Goal: Information Seeking & Learning: Learn about a topic

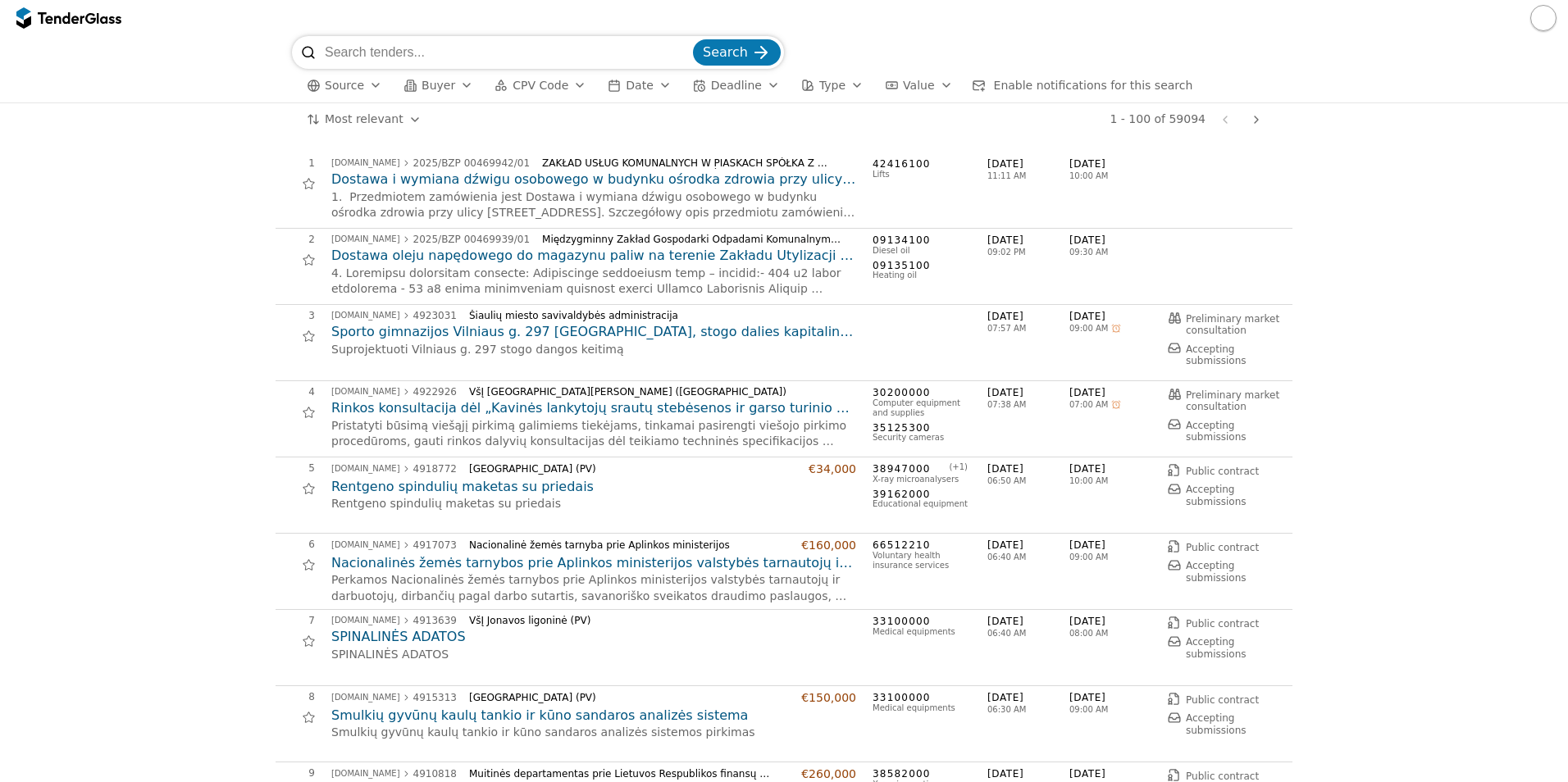
click at [567, 84] on div "button" at bounding box center [580, 86] width 46 height 43
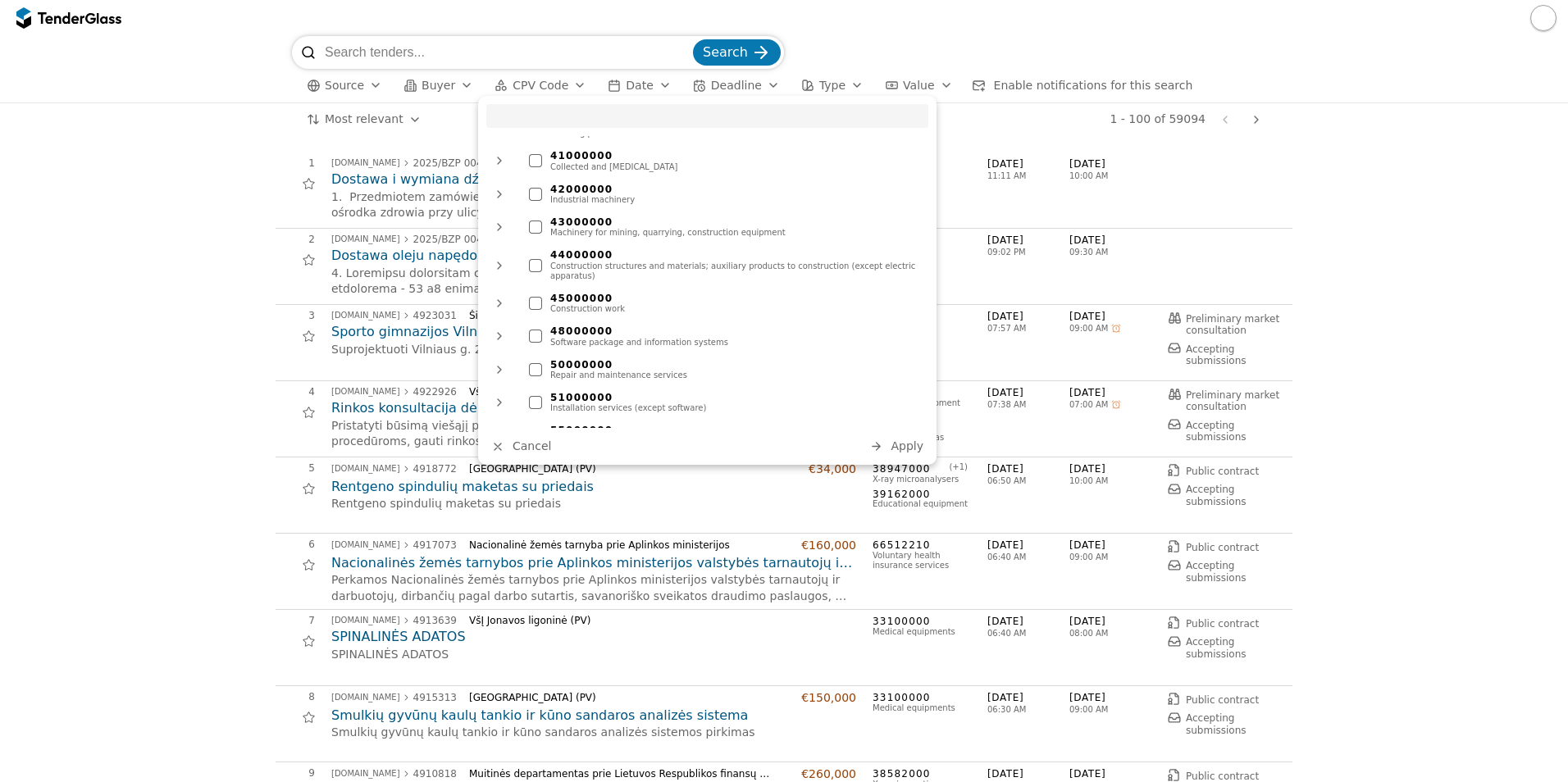
scroll to position [553, 0]
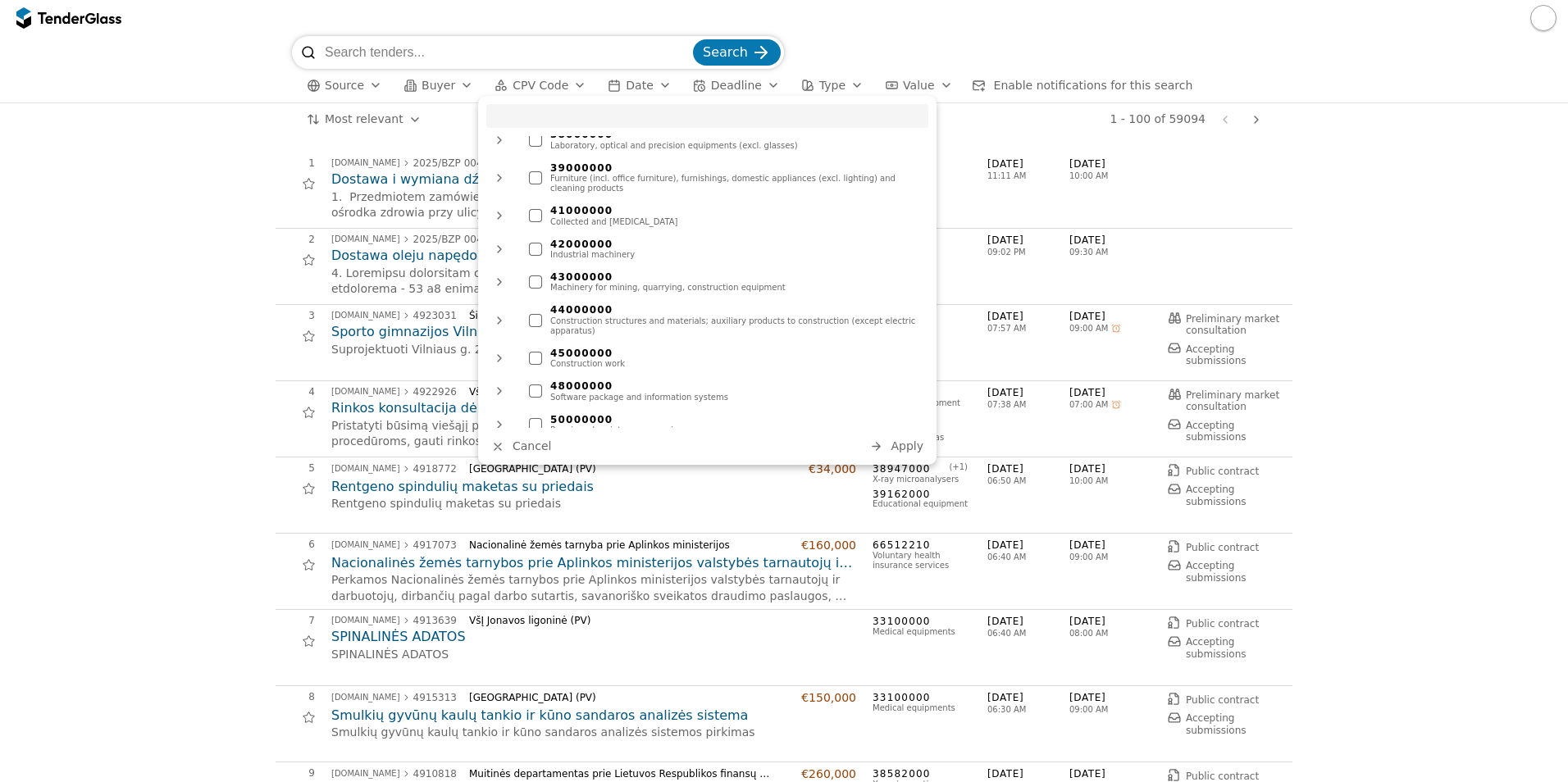
click at [536, 384] on div at bounding box center [535, 390] width 13 height 13
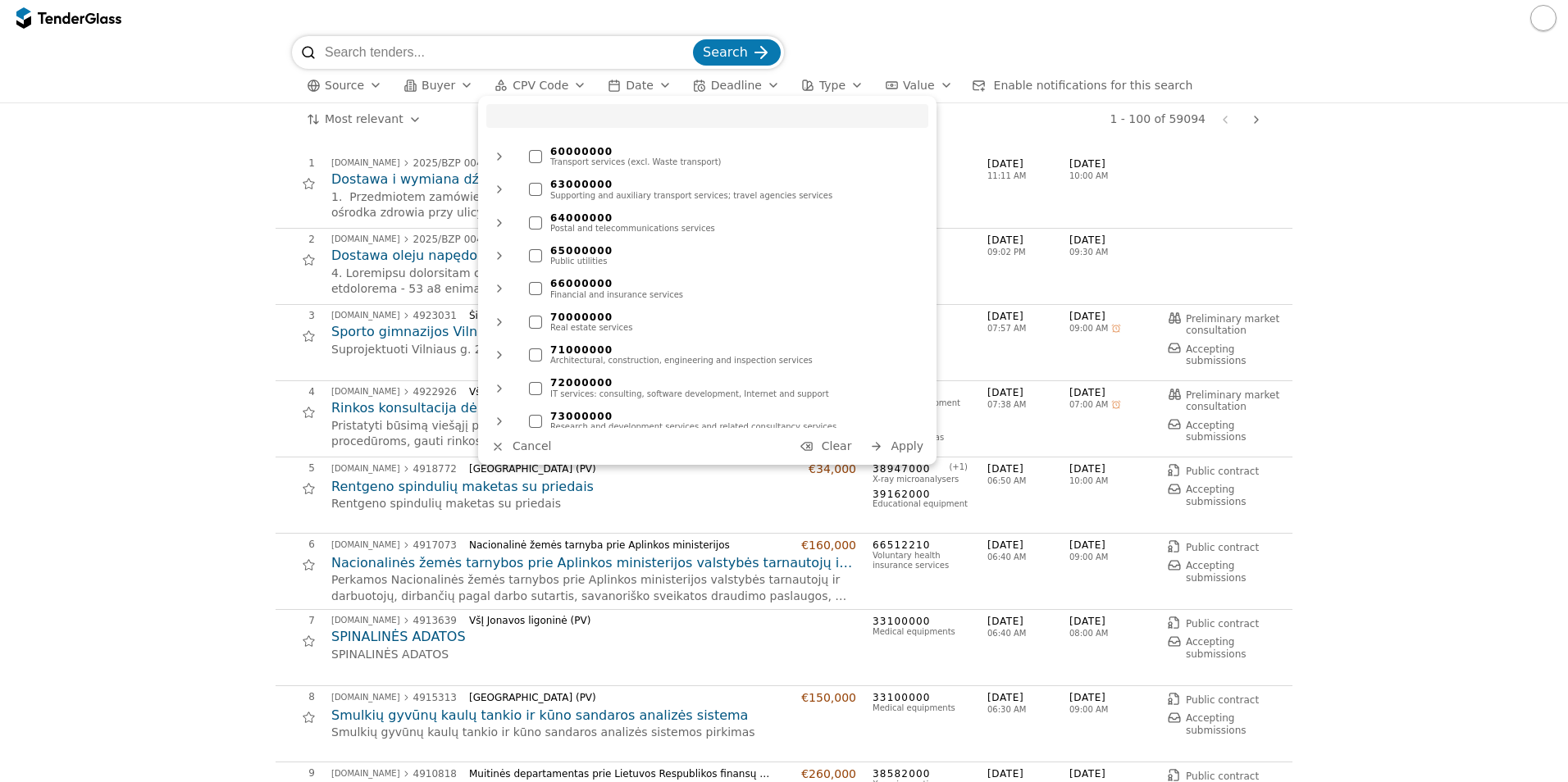
scroll to position [963, 0]
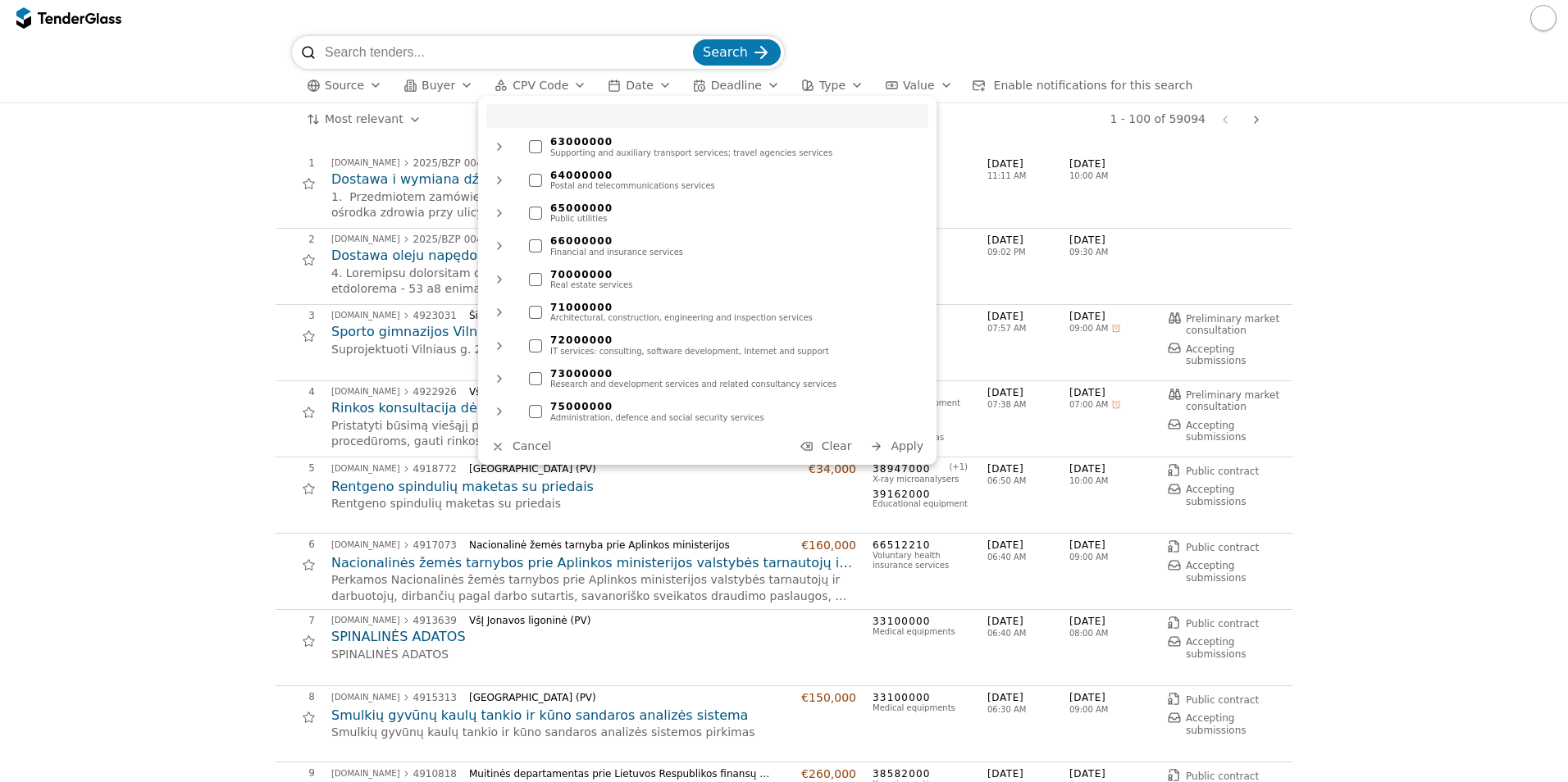
click at [532, 340] on div at bounding box center [535, 346] width 13 height 13
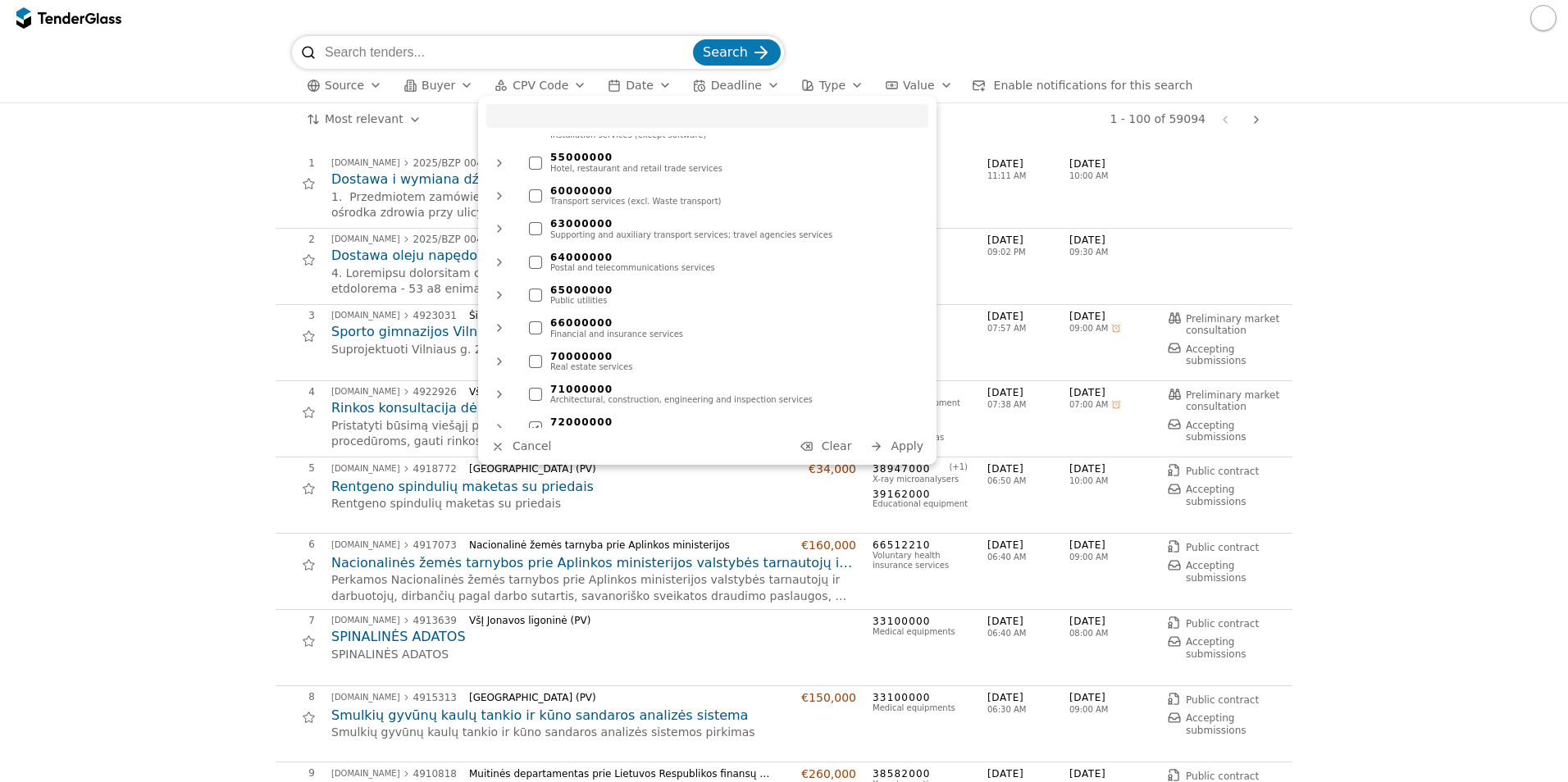
click at [532, 256] on div at bounding box center [535, 262] width 13 height 13
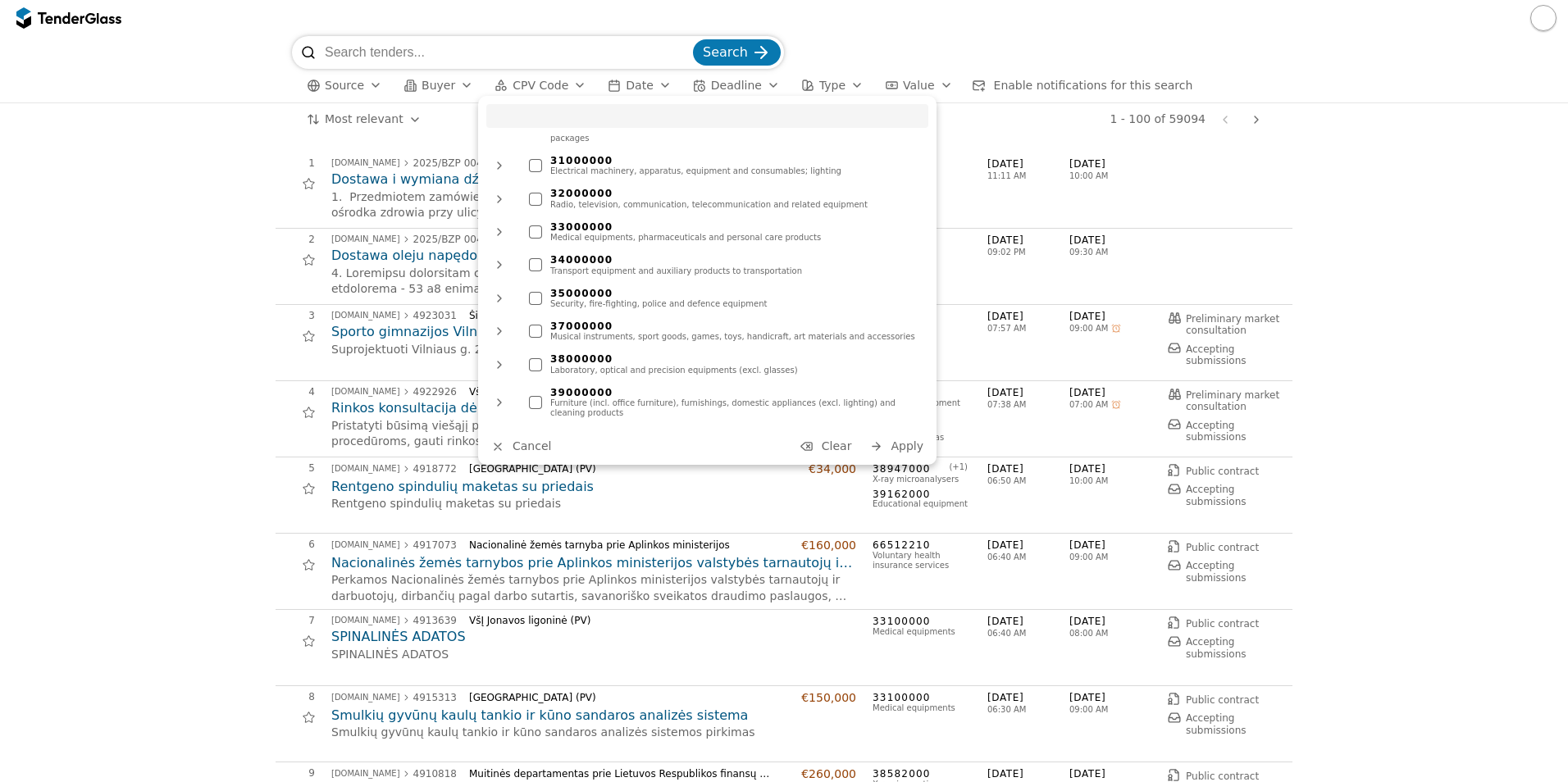
scroll to position [306, 0]
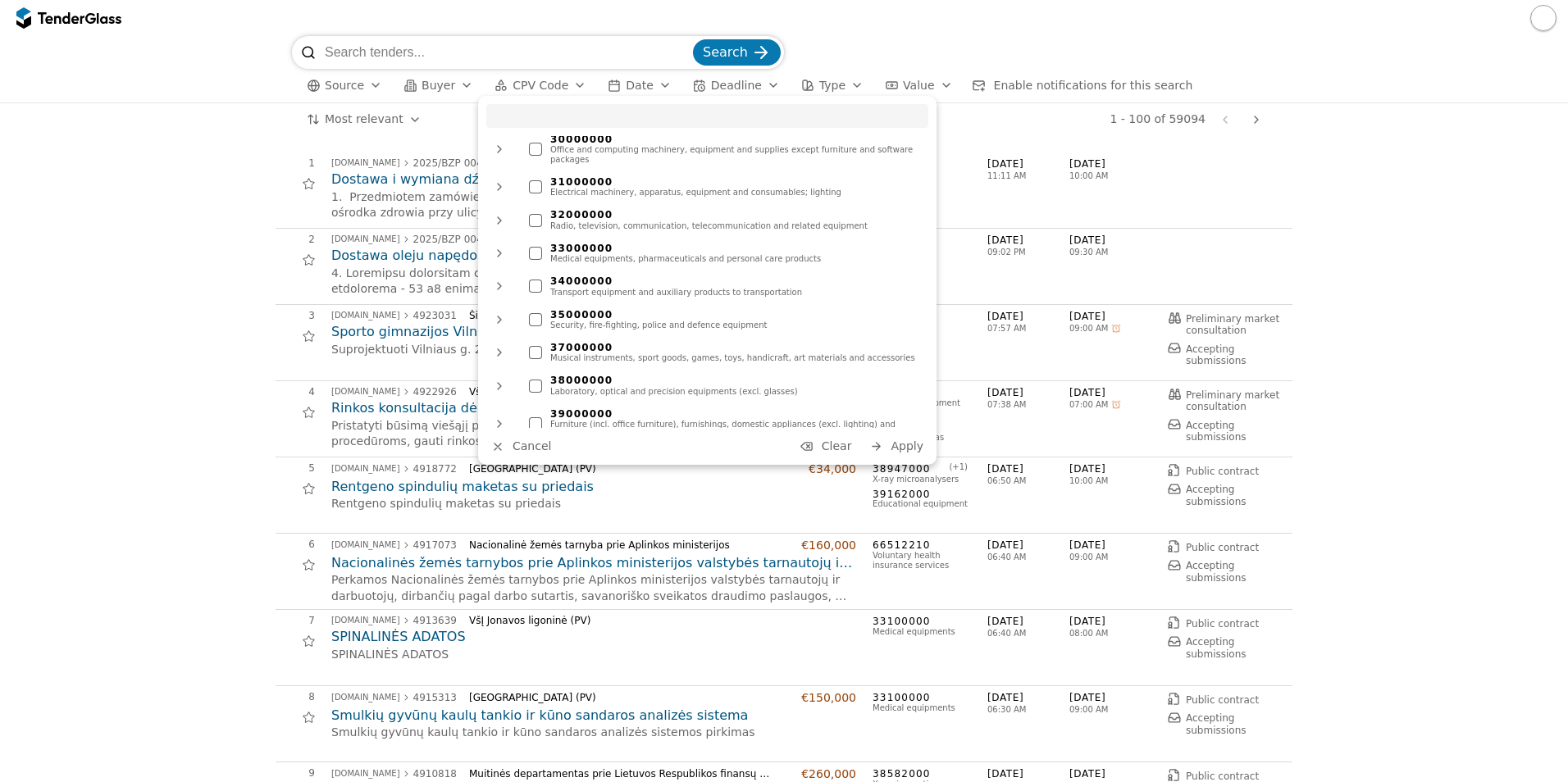
click at [496, 177] on div at bounding box center [500, 187] width 39 height 43
click at [496, 177] on div at bounding box center [500, 187] width 43 height 39
click at [496, 144] on div at bounding box center [500, 149] width 39 height 43
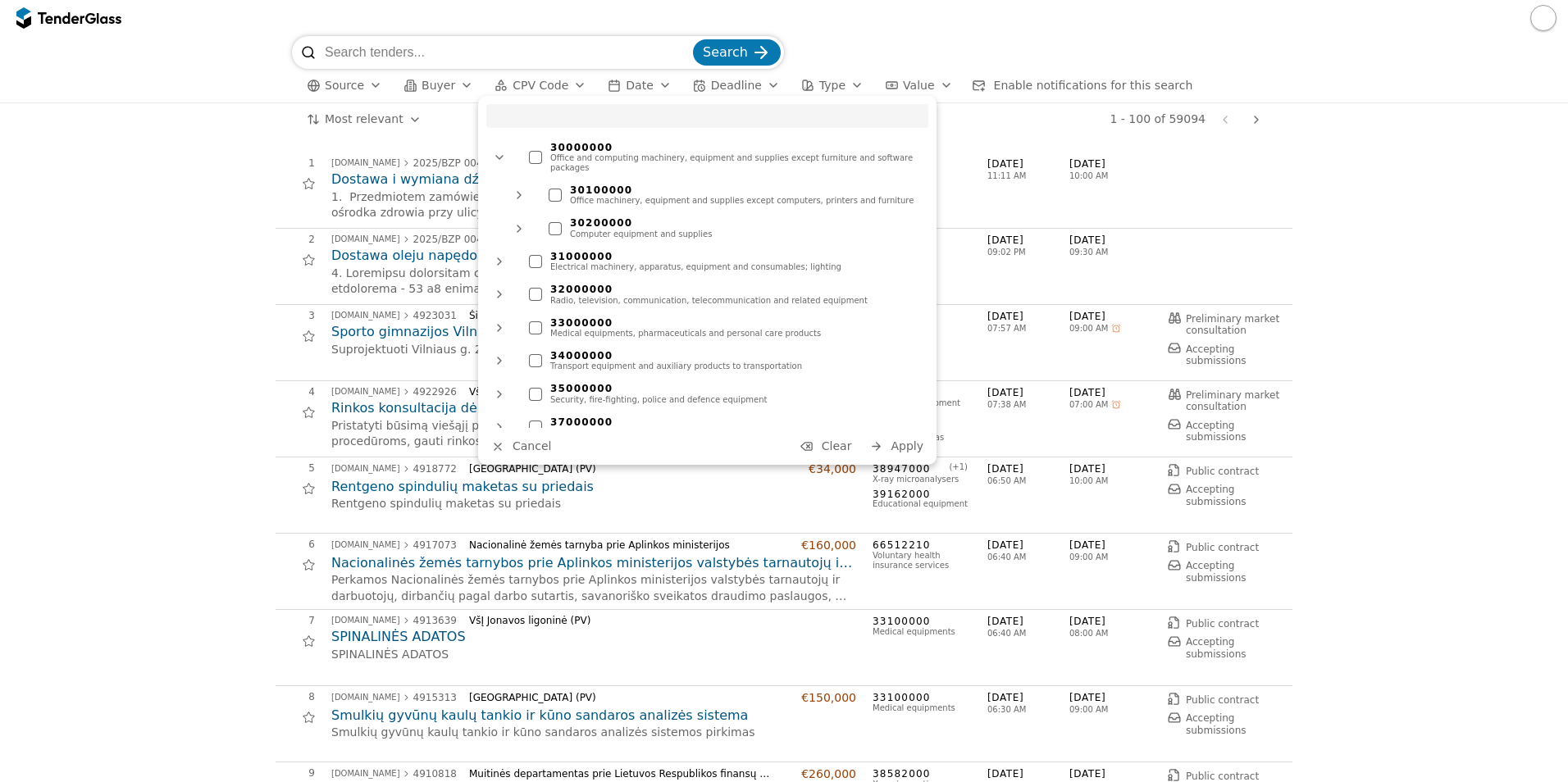
click at [555, 222] on div at bounding box center [555, 228] width 13 height 13
click at [535, 287] on div at bounding box center [535, 293] width 13 height 13
click at [912, 446] on span "Apply" at bounding box center [907, 446] width 33 height 13
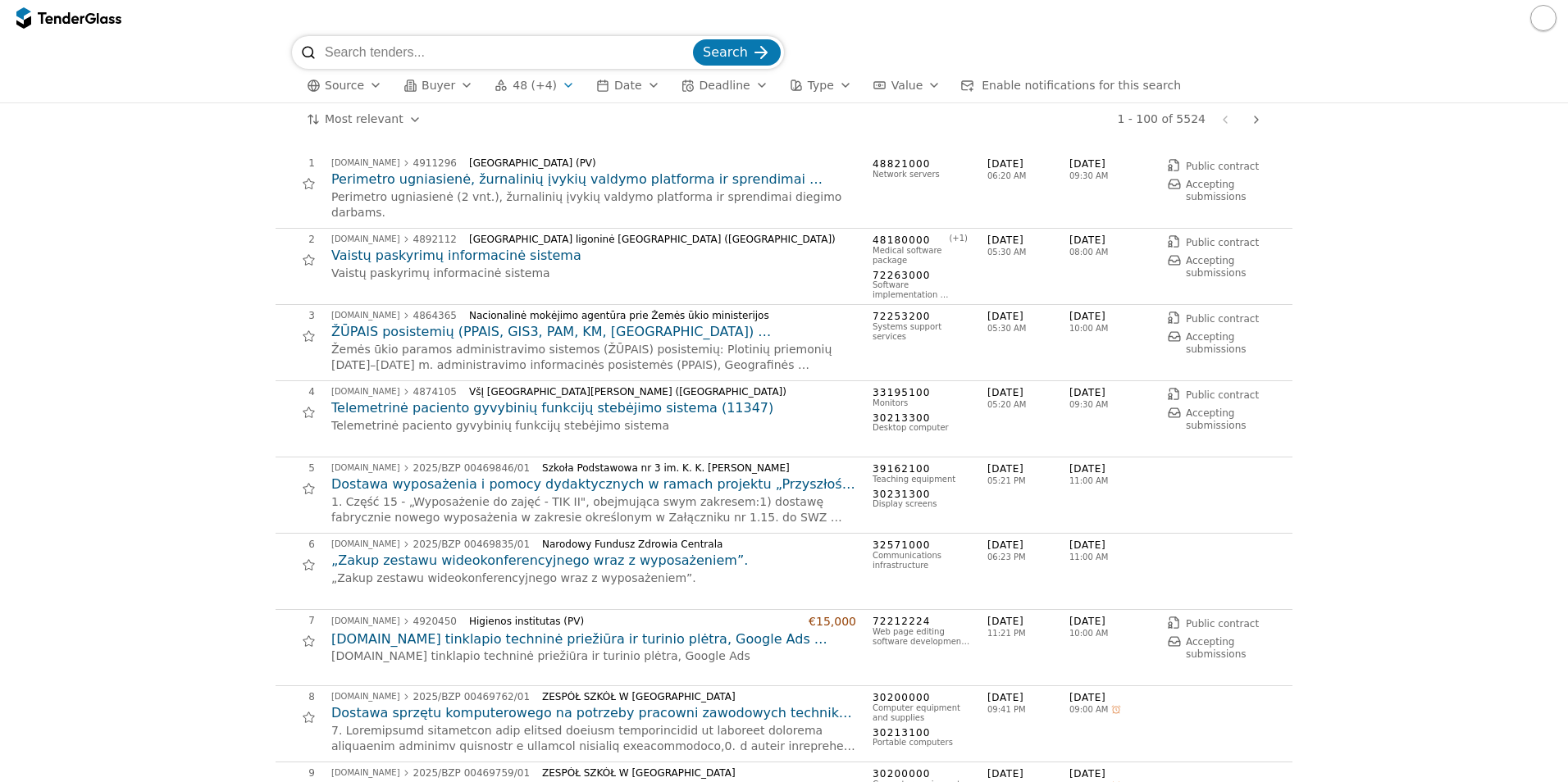
click at [550, 86] on div "button" at bounding box center [568, 86] width 46 height 43
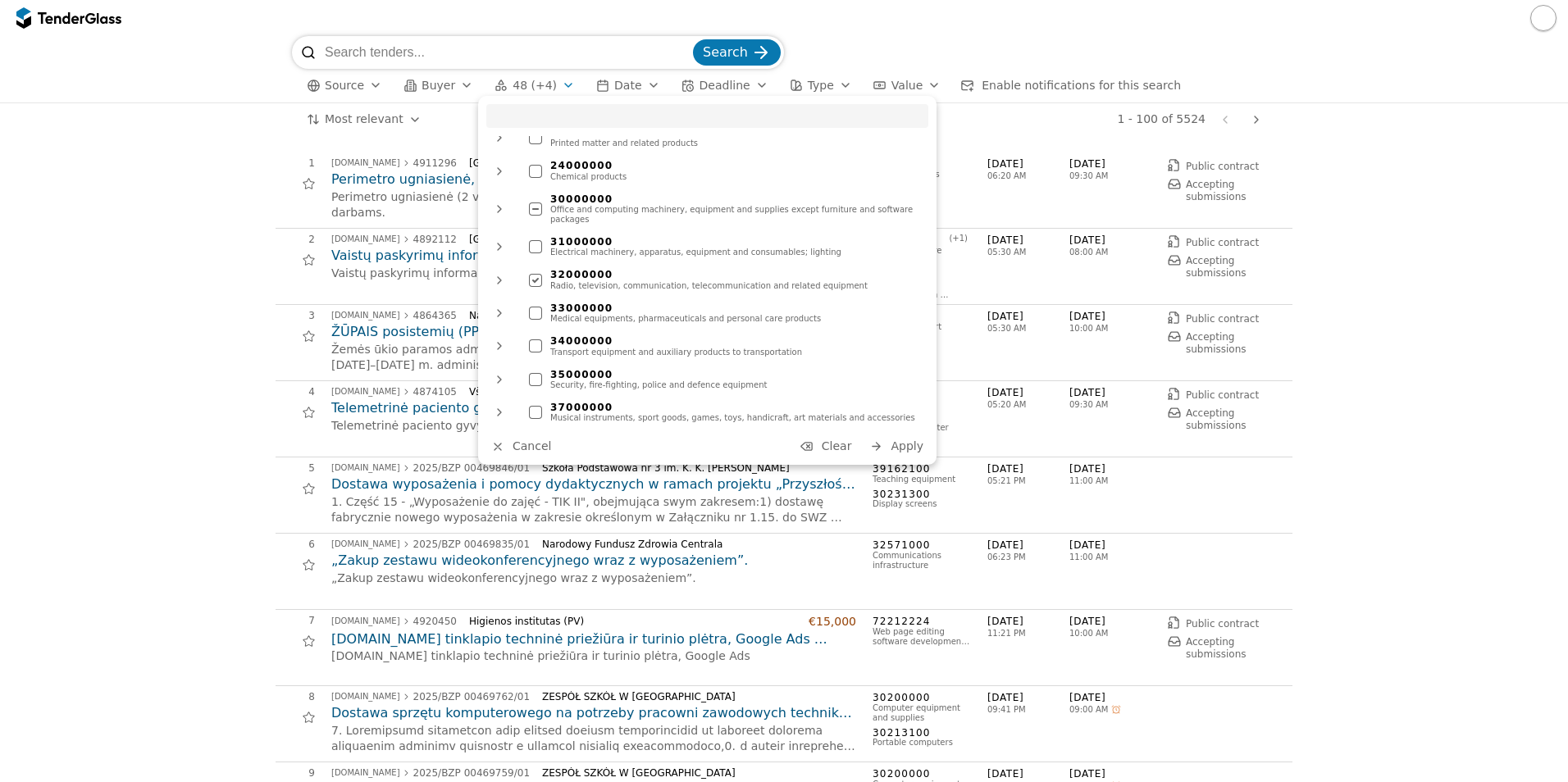
scroll to position [246, 0]
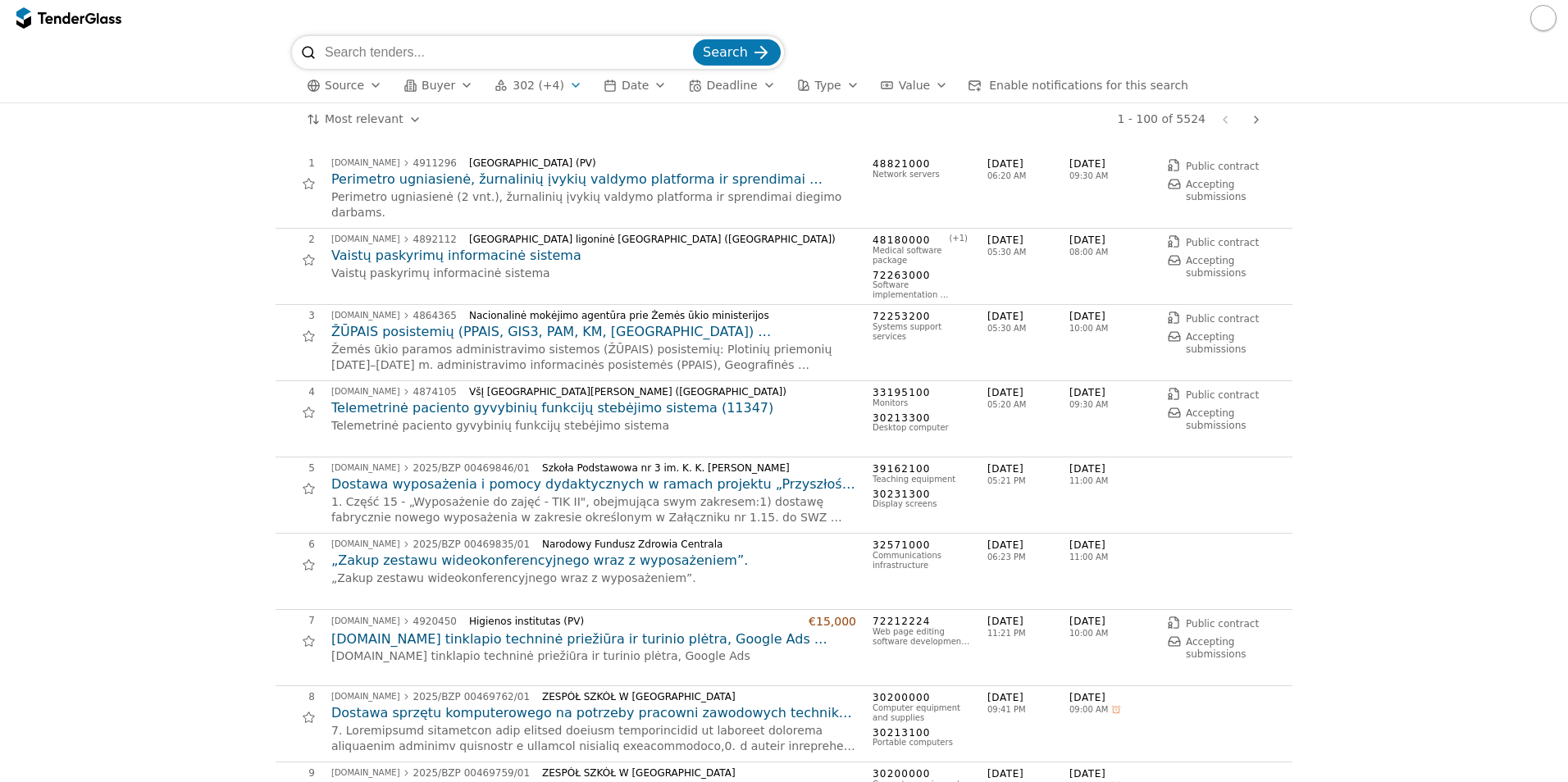
click at [454, 86] on div "button" at bounding box center [466, 86] width 46 height 43
click at [366, 81] on div "button" at bounding box center [376, 86] width 46 height 43
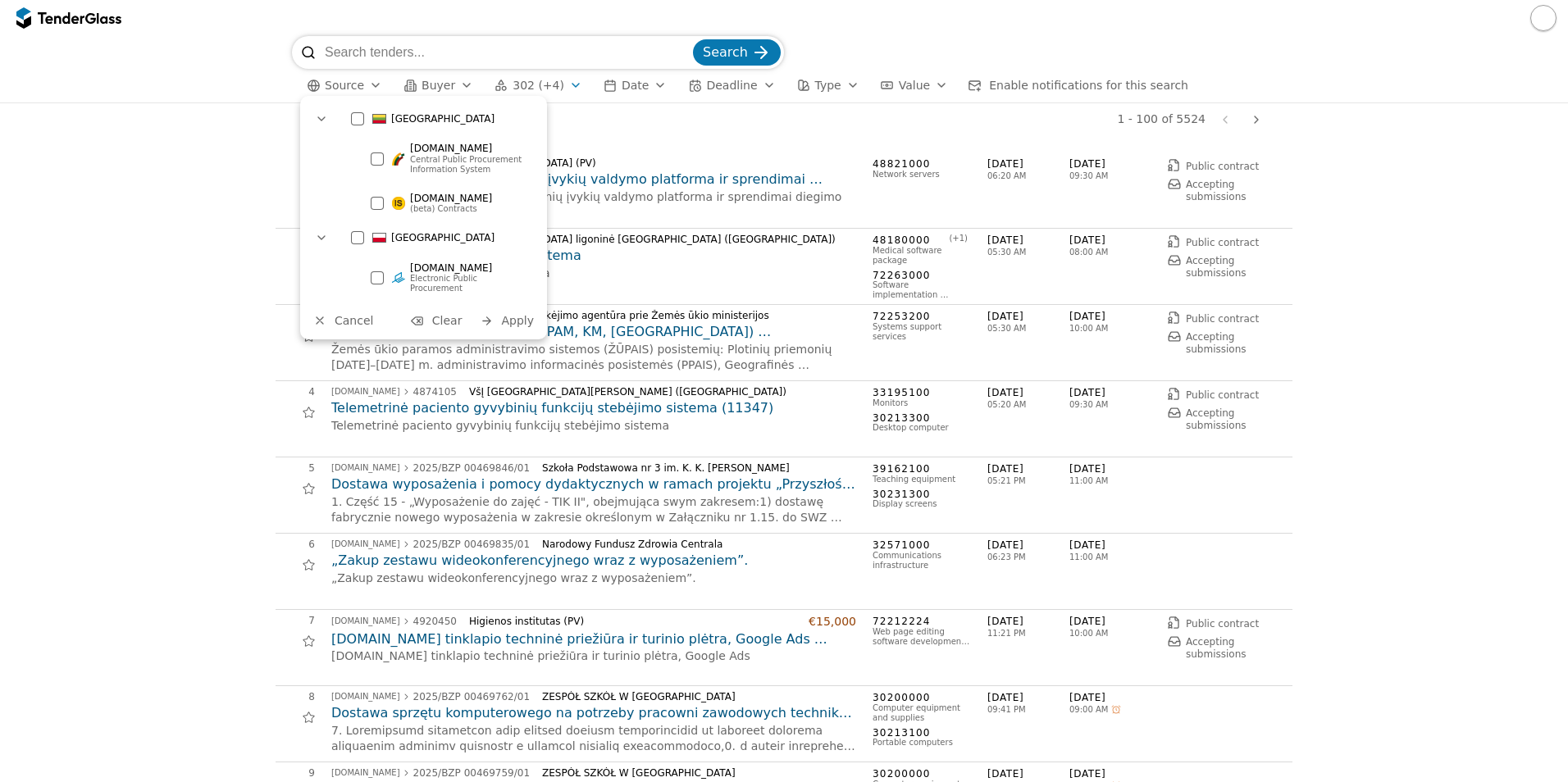
click at [361, 119] on div at bounding box center [357, 118] width 13 height 13
click at [515, 314] on span "Apply" at bounding box center [517, 320] width 33 height 13
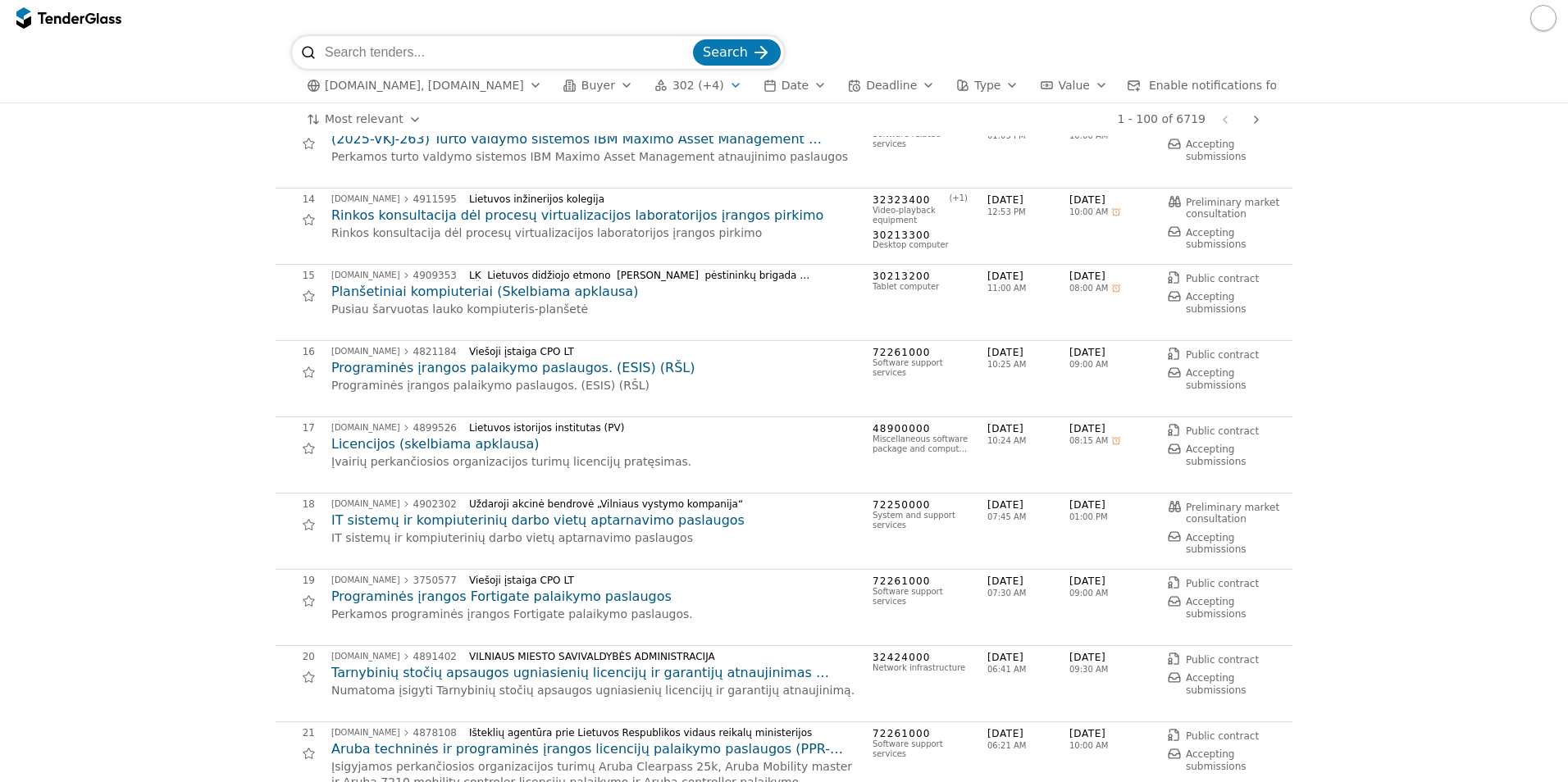
scroll to position [984, 0]
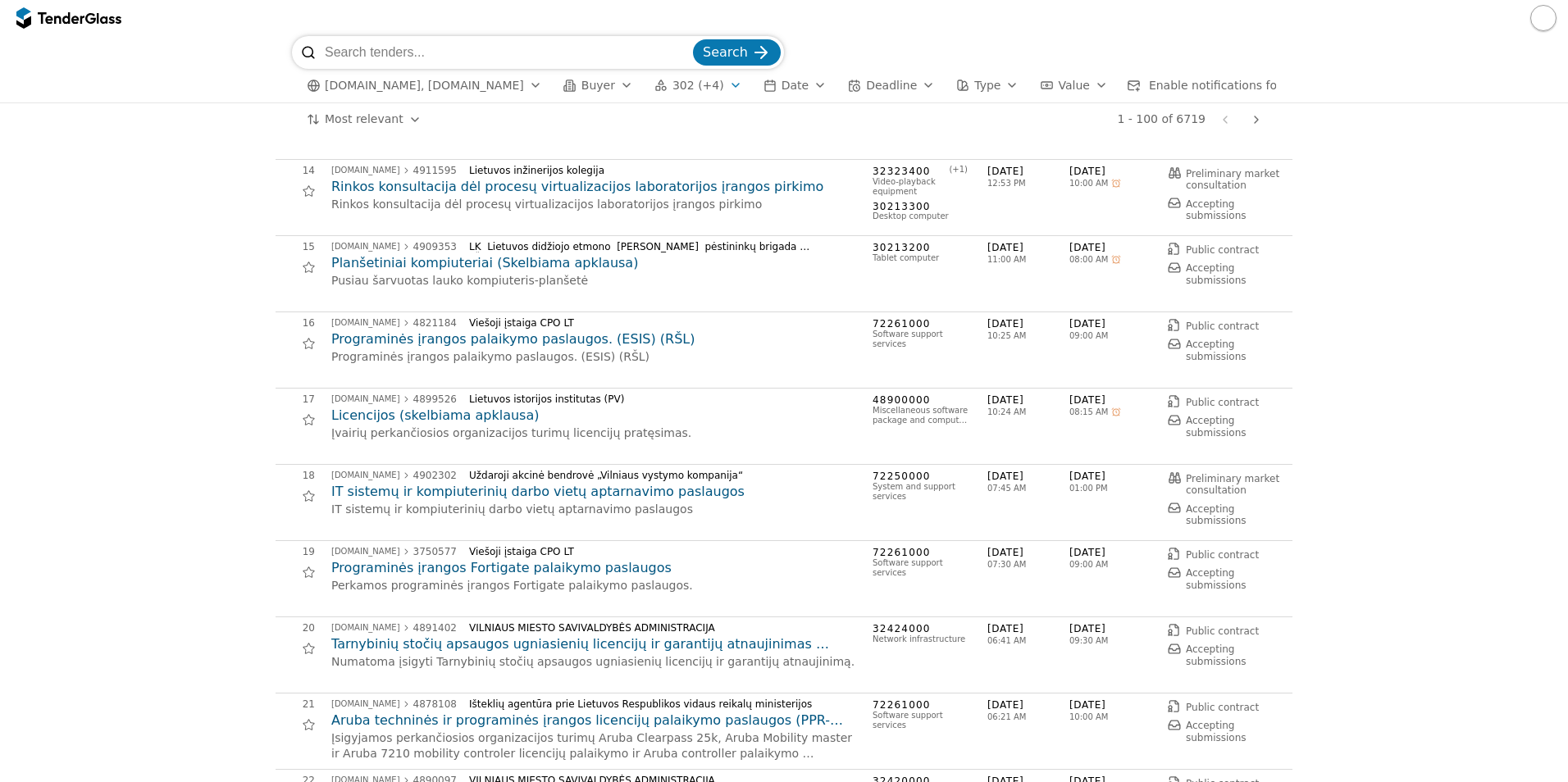
click at [989, 86] on div "button" at bounding box center [1013, 86] width 46 height 43
click at [797, 86] on div "button" at bounding box center [820, 86] width 46 height 43
click at [797, 84] on div "button" at bounding box center [820, 86] width 46 height 43
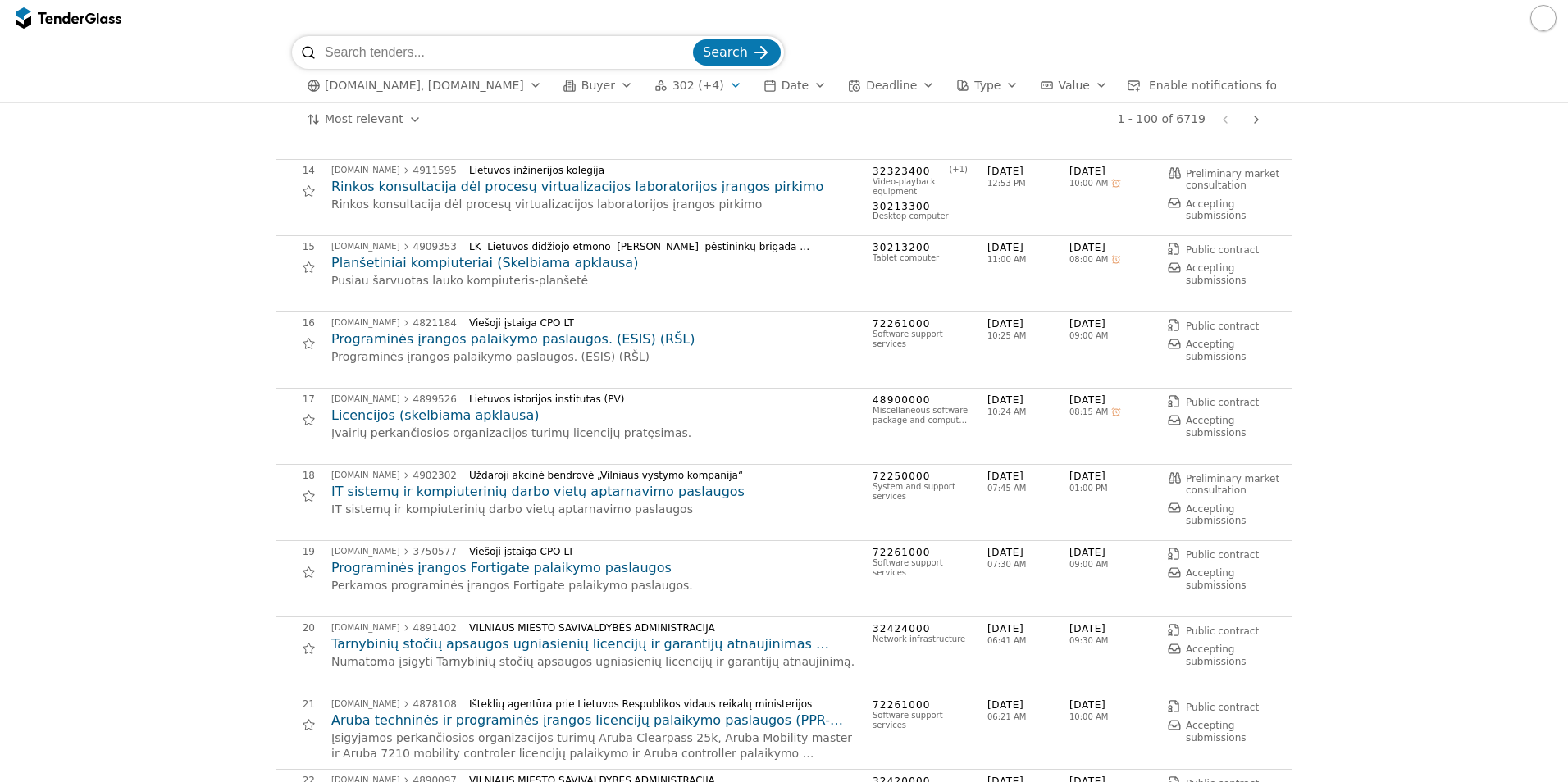
click at [797, 86] on div "button" at bounding box center [820, 86] width 46 height 43
click at [989, 83] on div "button" at bounding box center [1013, 86] width 46 height 43
click at [906, 84] on div "button" at bounding box center [929, 86] width 46 height 43
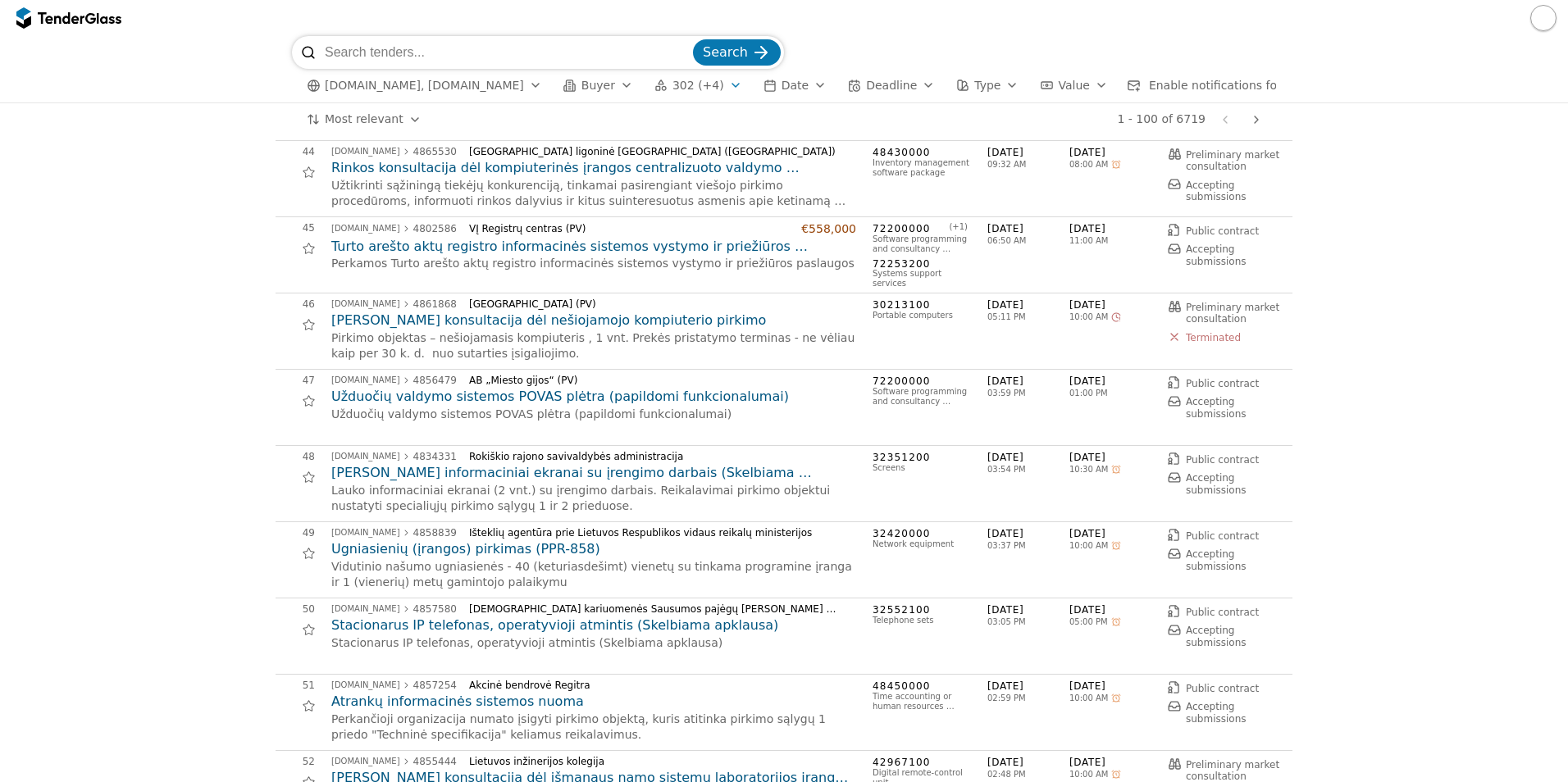
scroll to position [3279, 0]
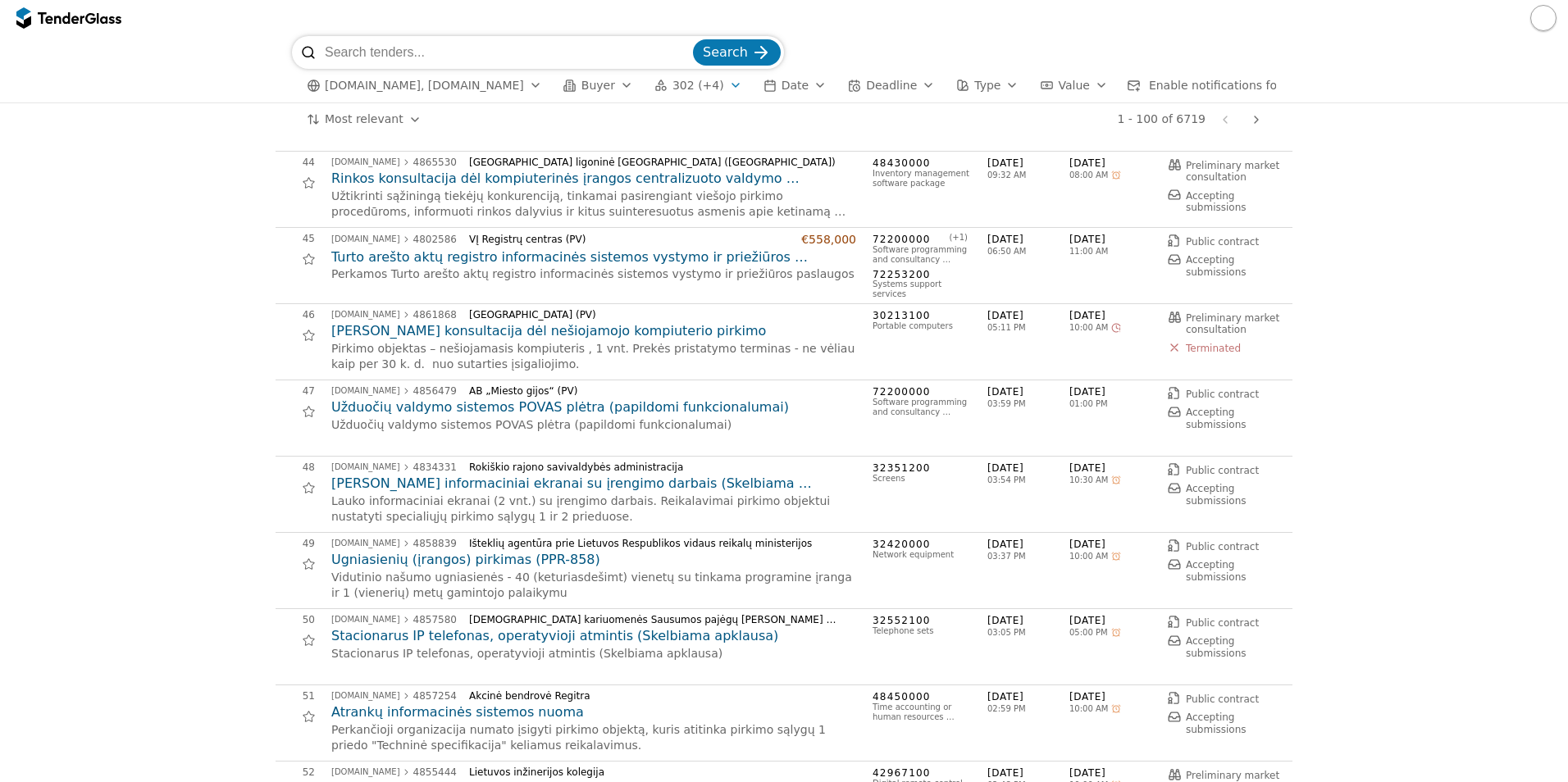
click at [567, 493] on h2 "[PERSON_NAME] informaciniai ekranai su įrengimo darbais (Skelbiama apklausa)" at bounding box center [593, 483] width 525 height 18
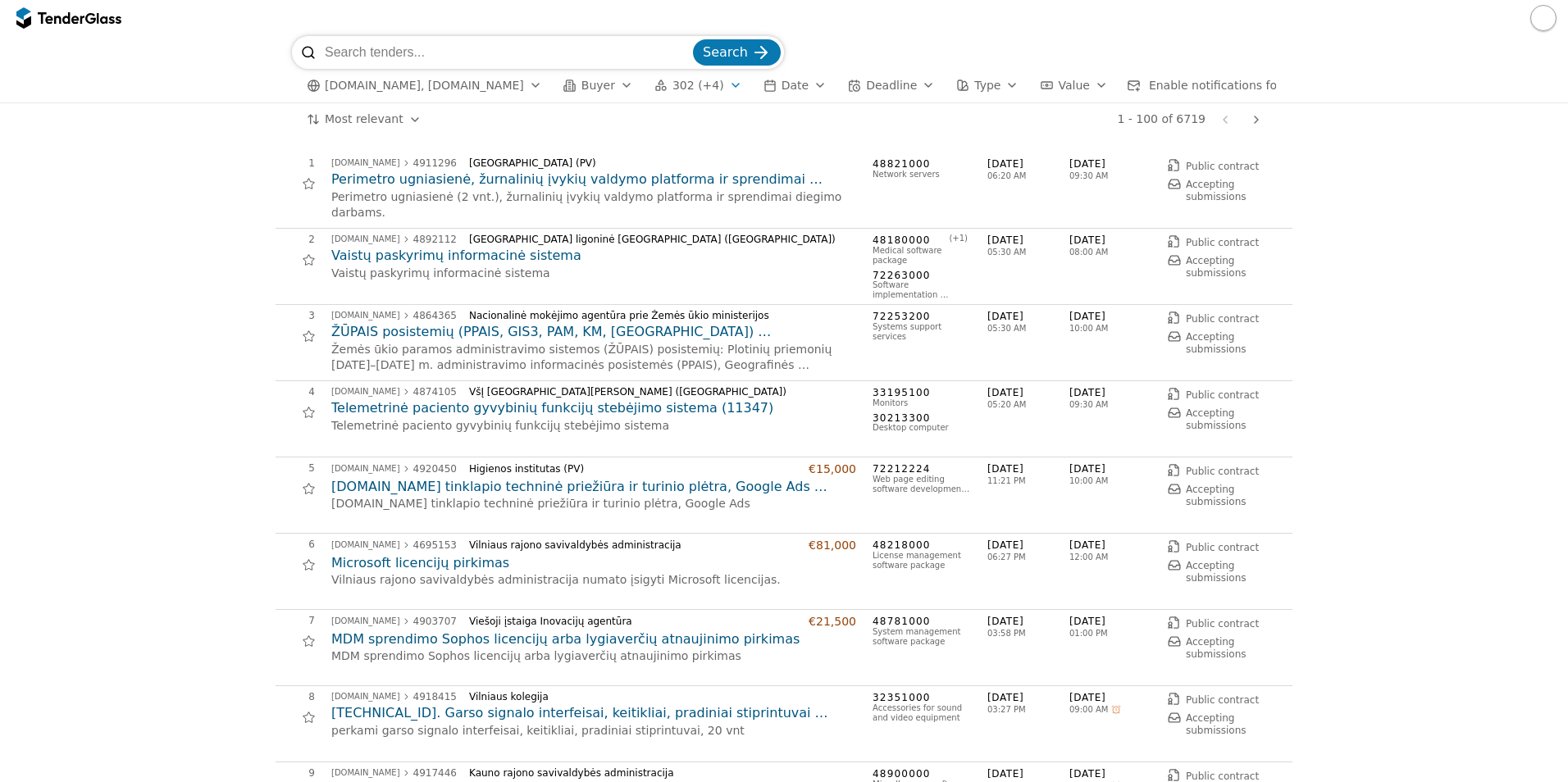
click at [1550, 21] on button "button" at bounding box center [1543, 18] width 27 height 27
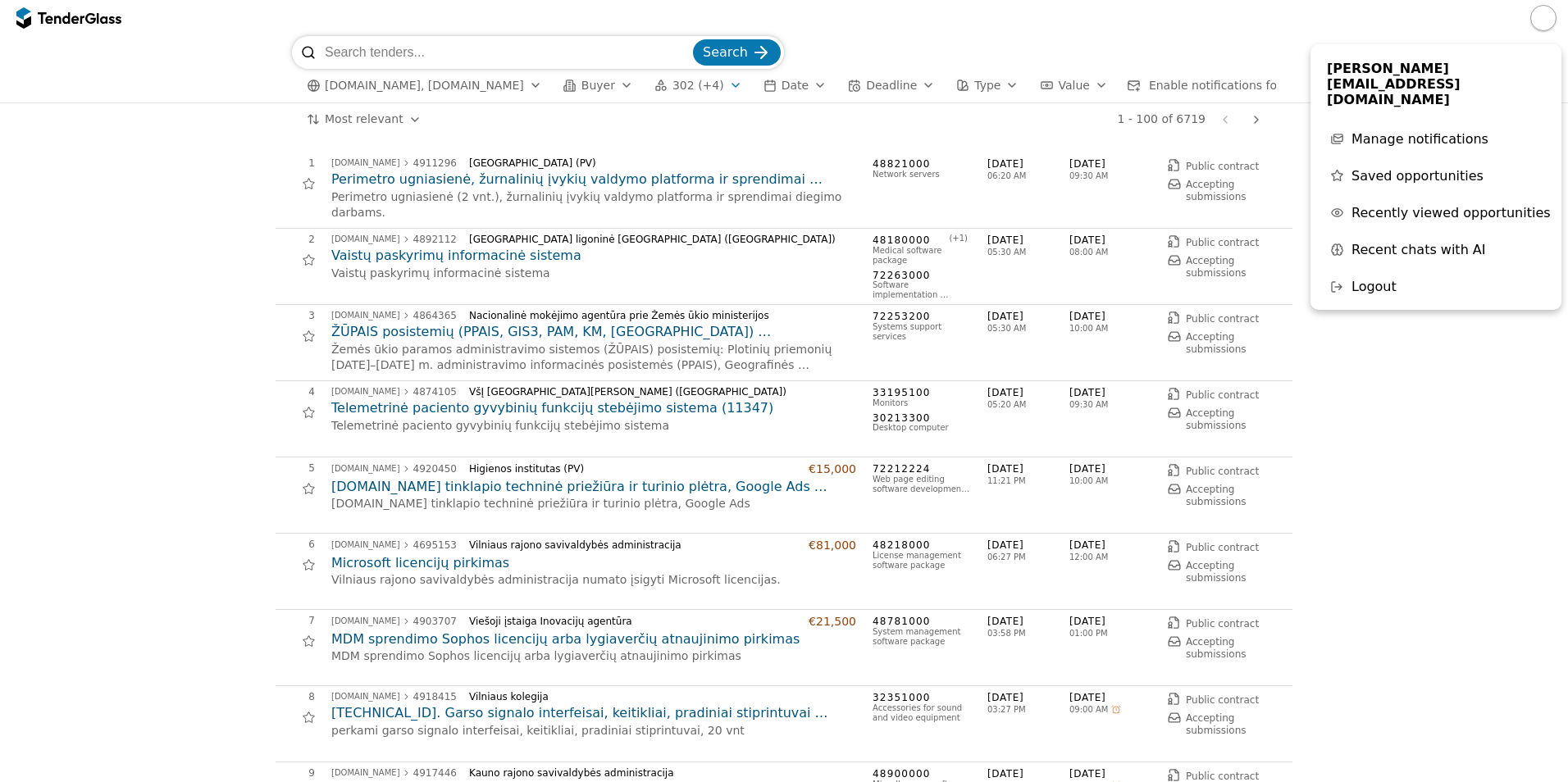
click at [1360, 279] on span "Logout" at bounding box center [1374, 287] width 45 height 15
